Goal: Task Accomplishment & Management: Manage account settings

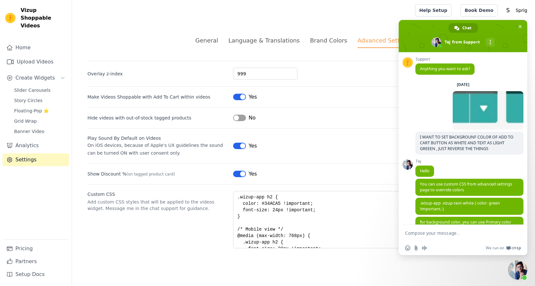
scroll to position [434, 0]
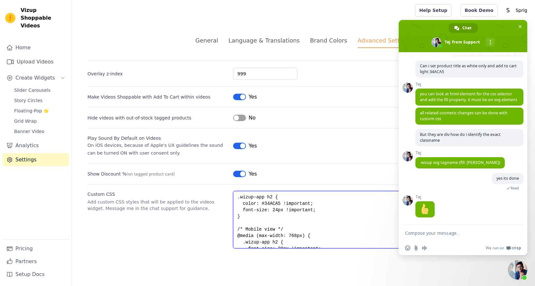
click at [289, 204] on textarea ".wizup-app h2 { color: #34ACA5 !important; font-size: 24px !important; } /* Mob…" at bounding box center [376, 219] width 287 height 57
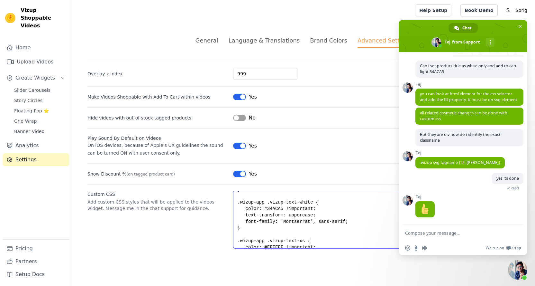
scroll to position [109, 0]
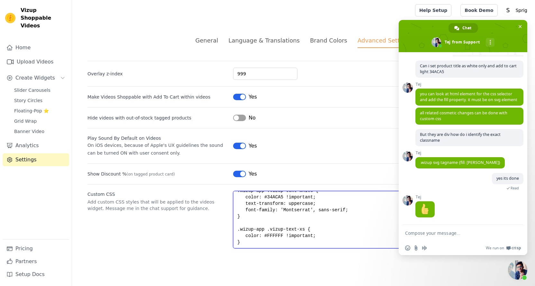
click at [256, 244] on textarea ".wizup-app h2 { color: #34ACA5 !important; font-size: 24px !important; } /* Mob…" at bounding box center [376, 219] width 287 height 57
click at [271, 235] on textarea ".wizup-app h2 { color: #34ACA5 !important; font-size: 24px !important; } /* Mob…" at bounding box center [376, 219] width 287 height 57
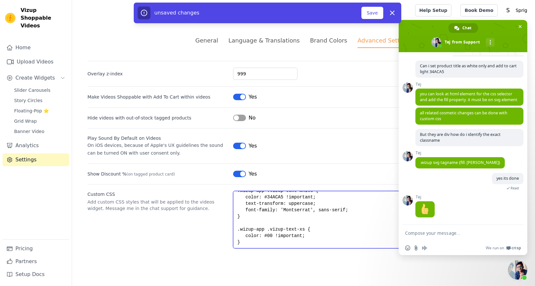
type textarea ".wizup-app h2 { color: #34ACA5 !important; font-size: 24px !important; } /* Mob…"
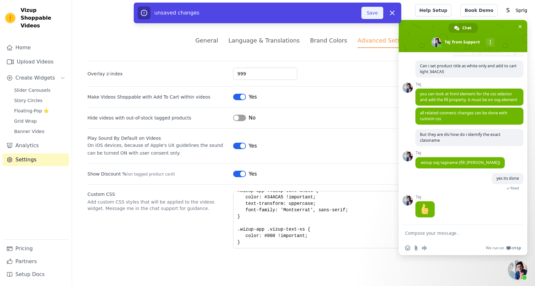
click at [378, 11] on button "Save" at bounding box center [373, 13] width 22 height 12
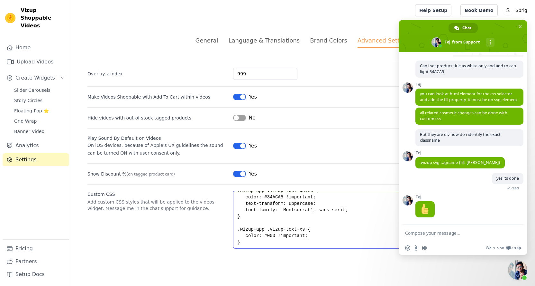
click at [270, 234] on textarea ".wizup-app h2 { color: #34ACA5 !important; font-size: 24px !important; } /* Mob…" at bounding box center [376, 219] width 287 height 57
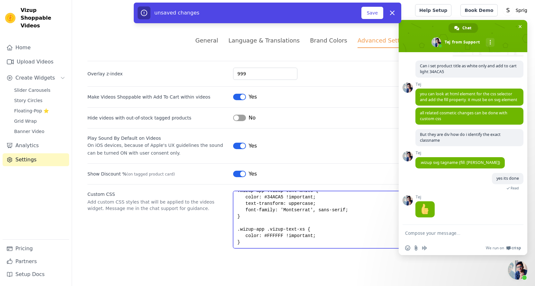
click at [255, 241] on textarea ".wizup-app h2 { color: #34ACA5 !important; font-size: 24px !important; } /* Mob…" at bounding box center [376, 219] width 287 height 57
paste textarea "vizup-flex"
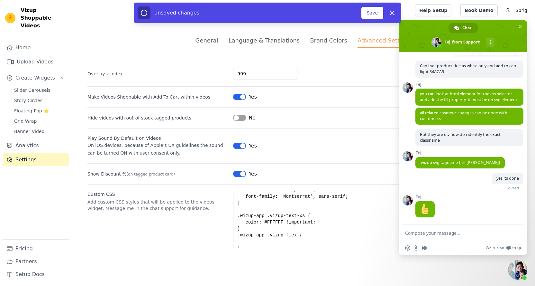
scroll to position [129, 0]
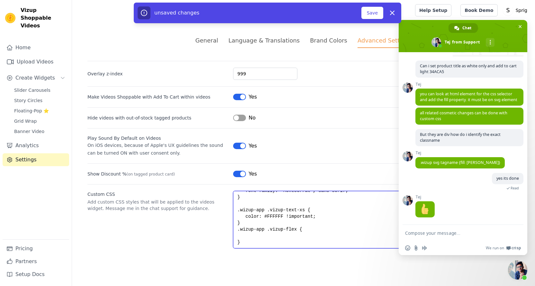
click at [251, 235] on textarea ".wizup-app h2 { color: #34ACA5 !important; font-size: 24px !important; } /* Mob…" at bounding box center [376, 219] width 287 height 57
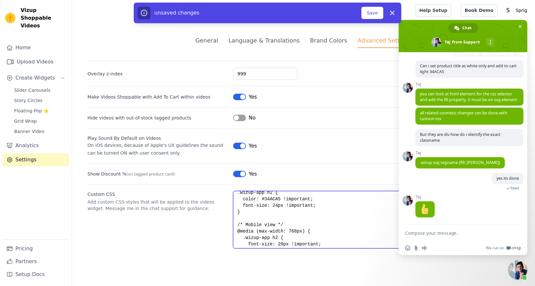
scroll to position [0, 0]
click at [273, 206] on textarea ".wizup-app h2 { color: #34ACA5 !important; font-size: 24px !important; } /* Mob…" at bounding box center [376, 219] width 287 height 57
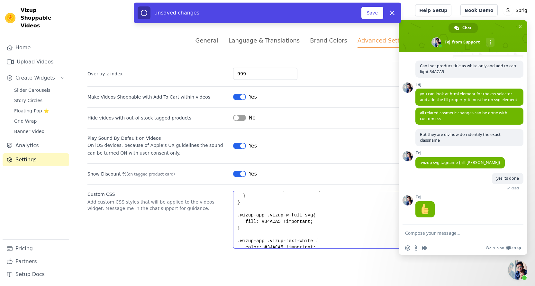
scroll to position [65, 0]
click at [269, 214] on textarea ".wizup-app h2 { color: #34ACA5 !important; font-size: 24px !important; } /* Mob…" at bounding box center [376, 219] width 287 height 57
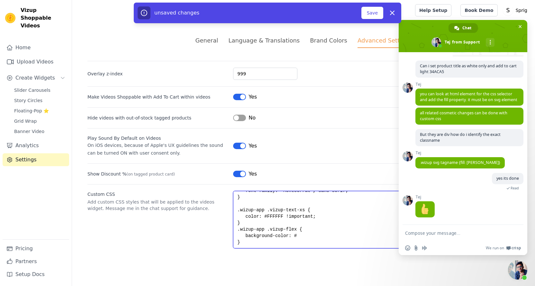
click at [302, 238] on textarea ".wizup-app h2 { color: #34ACA5 !important; font-size: 24px !important; } /* Mob…" at bounding box center [376, 219] width 287 height 57
paste textarea "34ACA5"
type textarea ".wizup-app h2 { color: #34ACA5 !important; font-size: 24px !important; } /* Mob…"
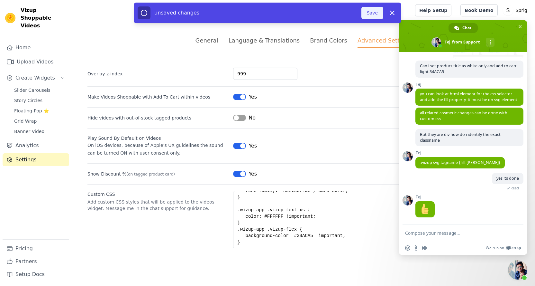
click at [373, 12] on button "Save" at bounding box center [373, 13] width 22 height 12
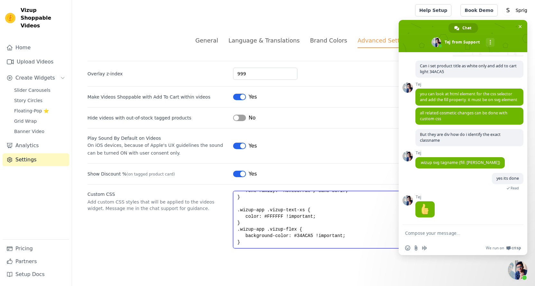
drag, startPoint x: 253, startPoint y: 246, endPoint x: 235, endPoint y: 231, distance: 23.3
click at [235, 231] on textarea ".wizup-app h2 { color: #34ACA5 !important; font-size: 24px !important; } /* Mob…" at bounding box center [376, 219] width 287 height 57
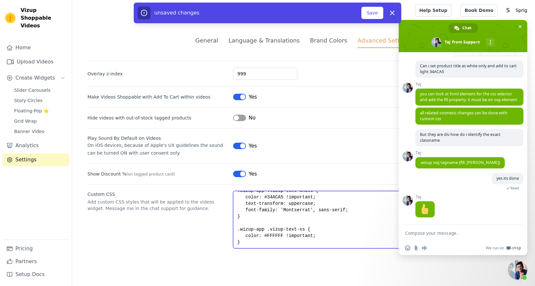
type textarea ".wizup-app h2 { color: #34ACA5 !important; font-size: 24px !important; } /* Mob…"
click at [274, 233] on textarea ".wizup-app h2 { color: #34ACA5 !important; font-size: 24px !important; } /* Mob…" at bounding box center [376, 219] width 287 height 57
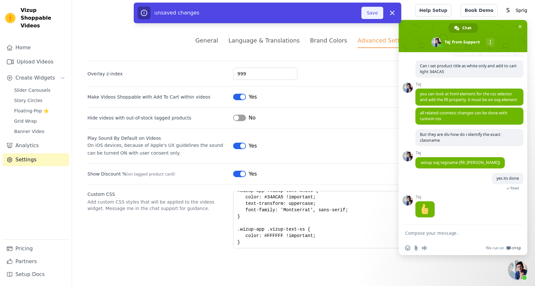
click at [366, 11] on button "Save" at bounding box center [373, 13] width 22 height 12
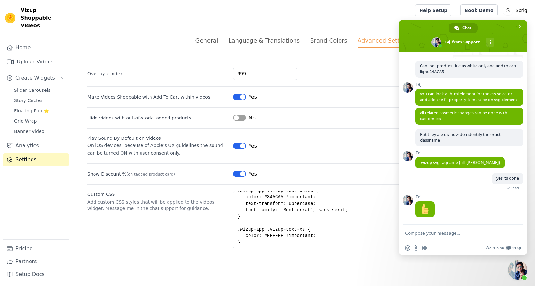
scroll to position [0, 0]
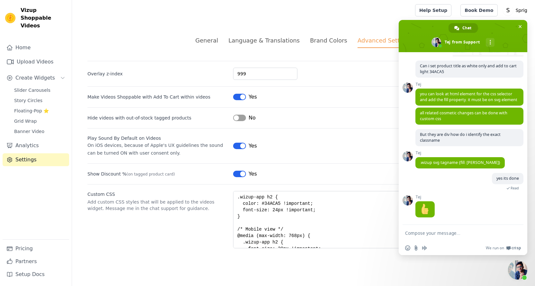
click at [329, 44] on div "Brand Colors" at bounding box center [328, 40] width 37 height 9
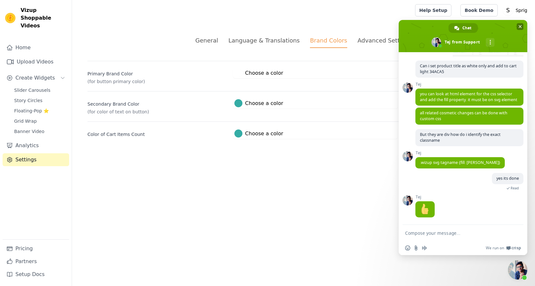
click at [517, 26] on span "Close chat" at bounding box center [520, 26] width 7 height 7
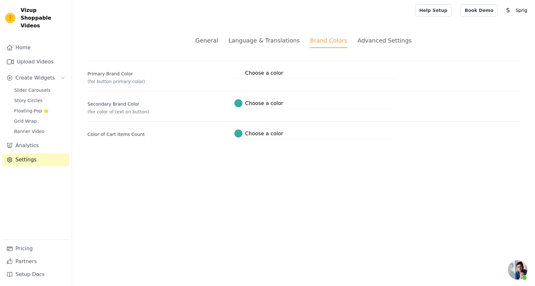
click at [384, 47] on li "Advanced Settings" at bounding box center [385, 42] width 54 height 12
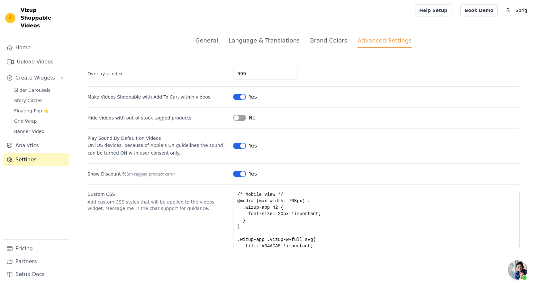
scroll to position [109, 0]
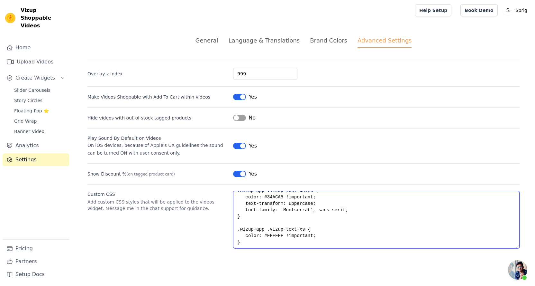
click at [280, 222] on textarea ".wizup-app h2 { color: #34ACA5 !important; font-size: 24px !important; } /* Mob…" at bounding box center [376, 219] width 287 height 57
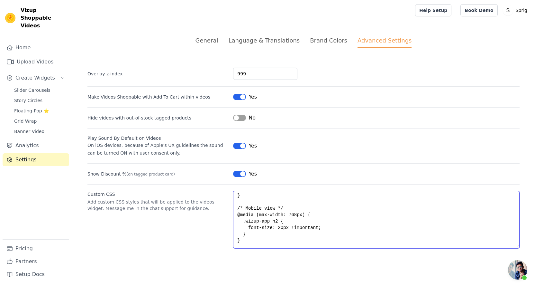
scroll to position [22, 0]
click at [285, 212] on textarea ".wizup-app h2 { color: #34ACA5 !important; font-size: 24px !important; } /* Mob…" at bounding box center [376, 219] width 287 height 57
